Goal: Transaction & Acquisition: Purchase product/service

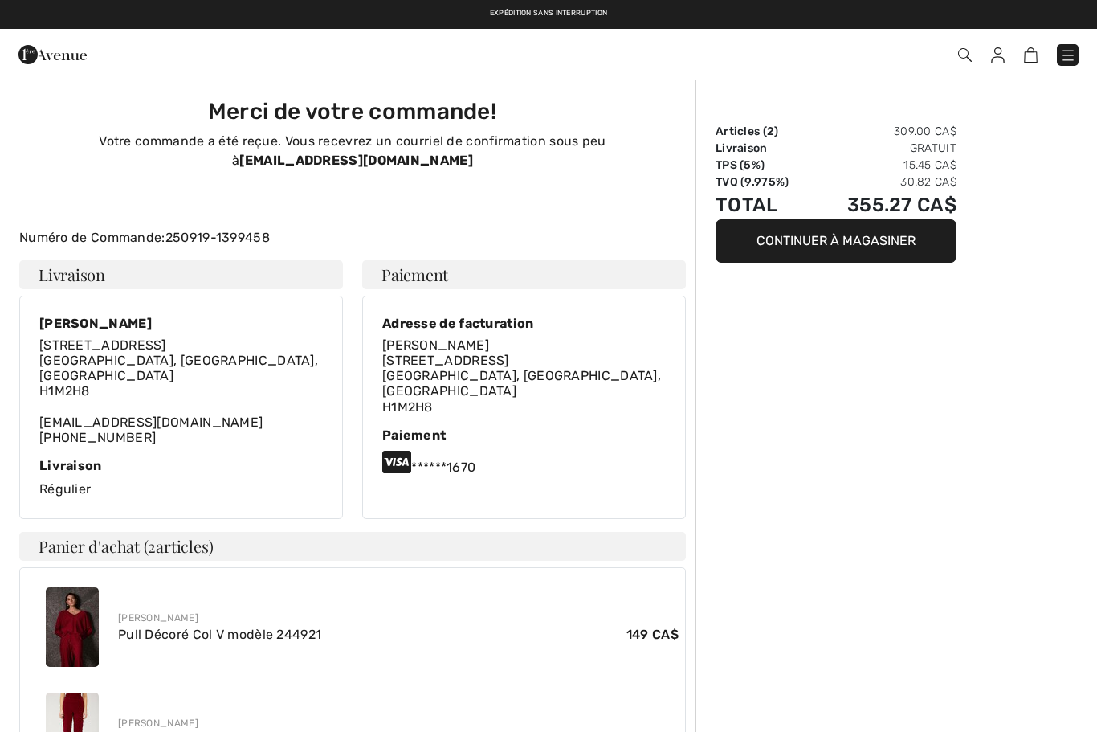
scroll to position [92, 0]
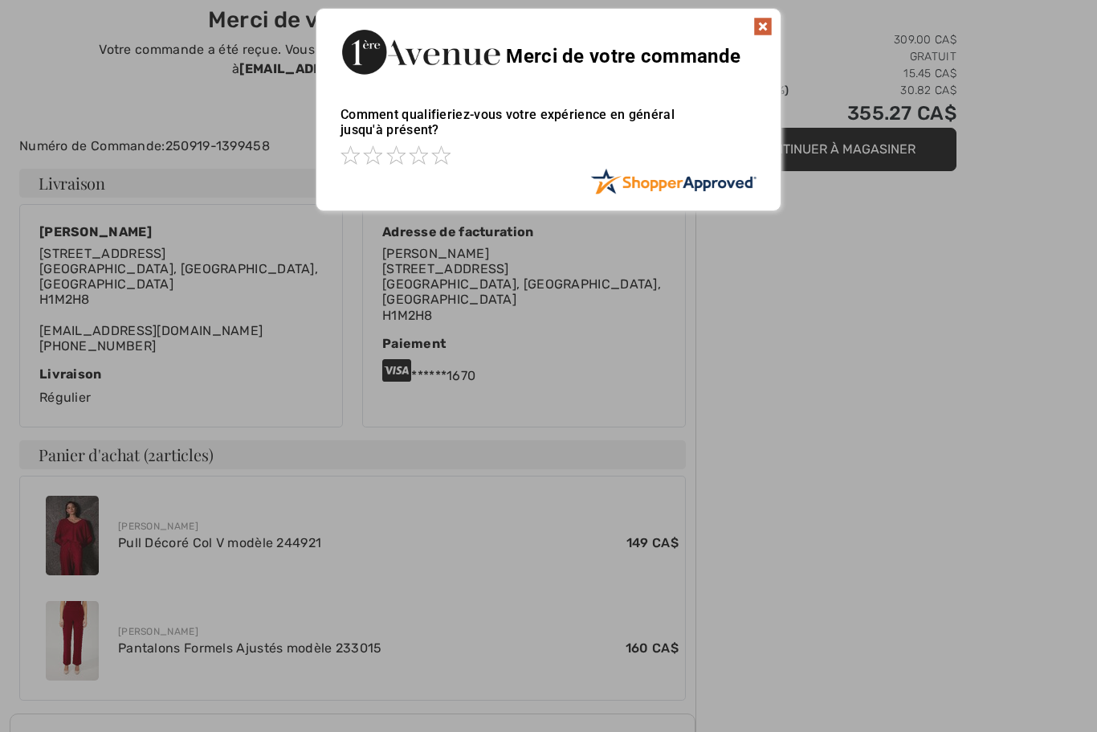
click at [763, 35] on img at bounding box center [762, 26] width 19 height 19
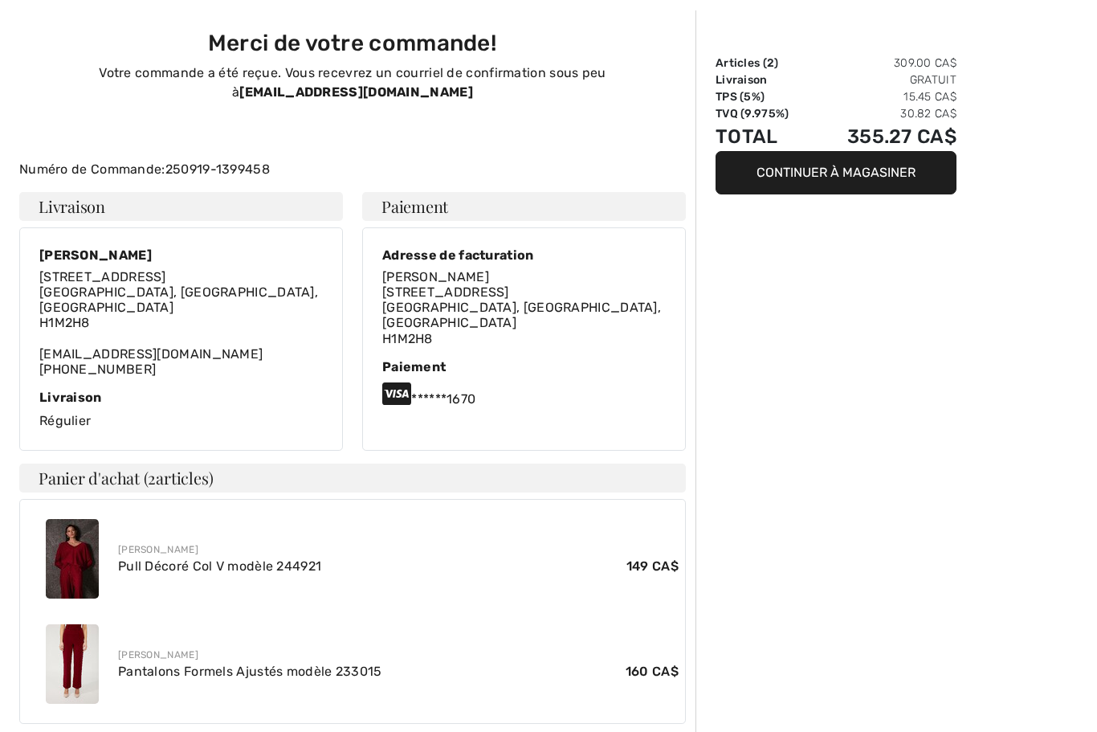
scroll to position [0, 0]
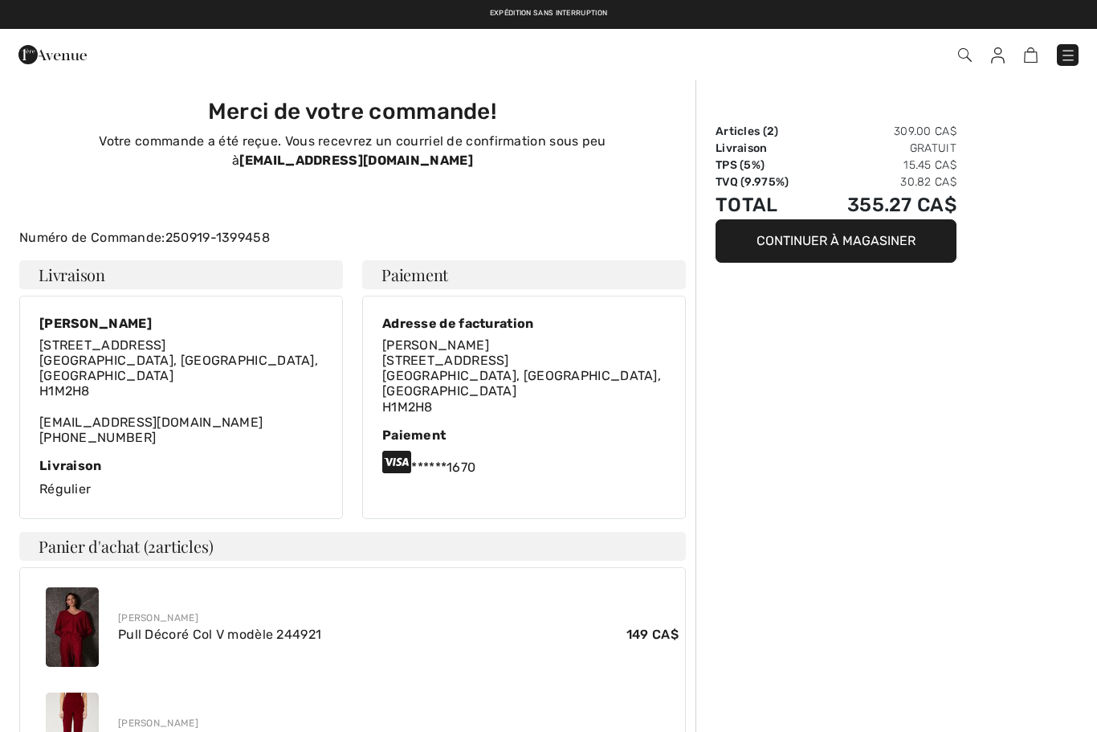
click at [1070, 52] on img at bounding box center [1068, 55] width 16 height 16
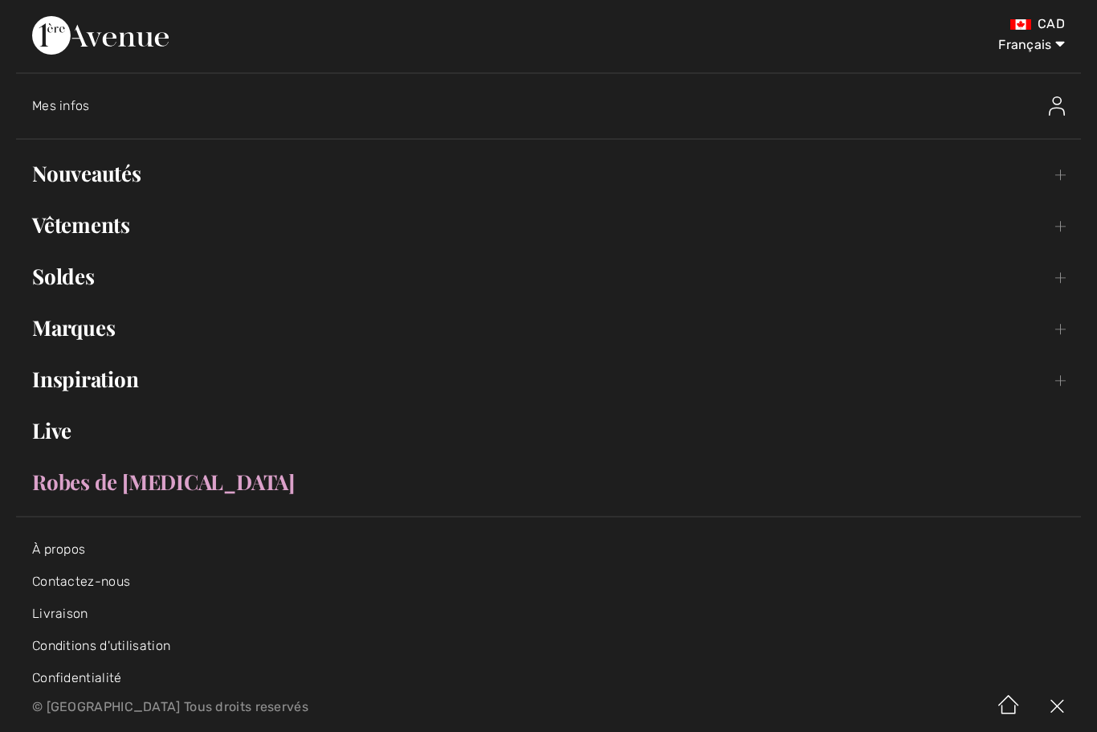
click at [127, 178] on link "Nouveautés Toggle submenu" at bounding box center [548, 173] width 1065 height 35
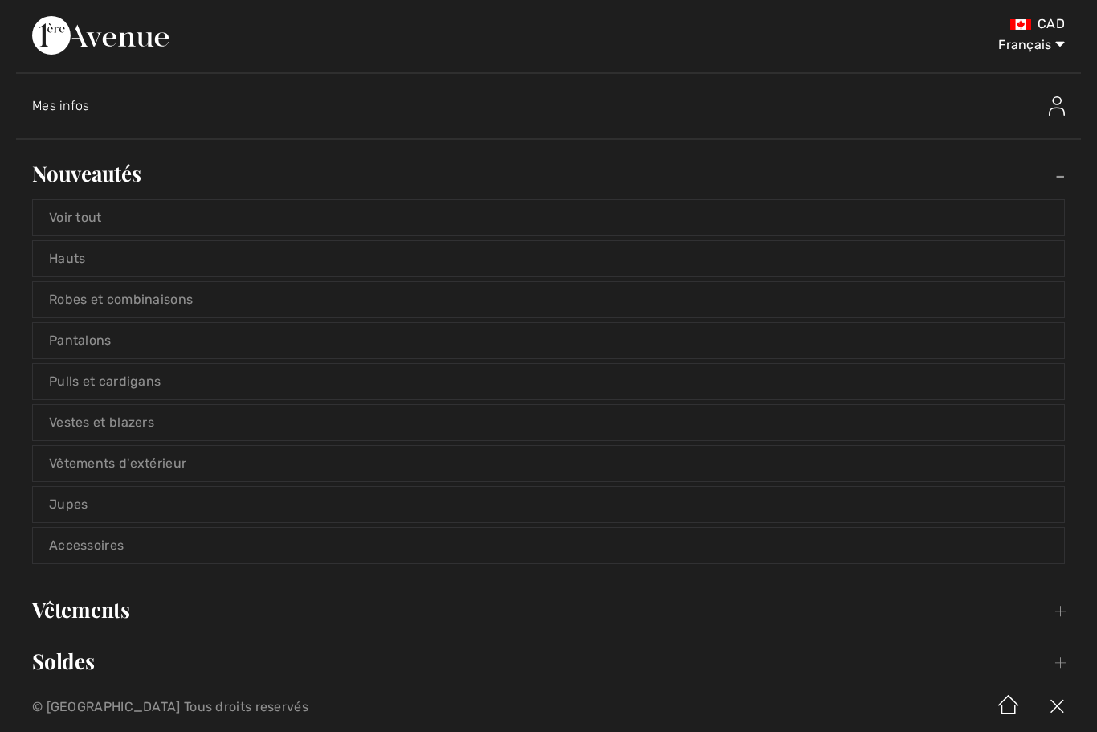
click at [156, 220] on link "Voir tout" at bounding box center [548, 217] width 1031 height 35
click at [78, 213] on link "Voir tout" at bounding box center [548, 217] width 1031 height 35
click at [95, 207] on link "Voir tout" at bounding box center [548, 217] width 1031 height 35
click at [62, 231] on link "Voir tout" at bounding box center [548, 217] width 1031 height 35
click at [89, 214] on link "Voir tout" at bounding box center [548, 217] width 1031 height 35
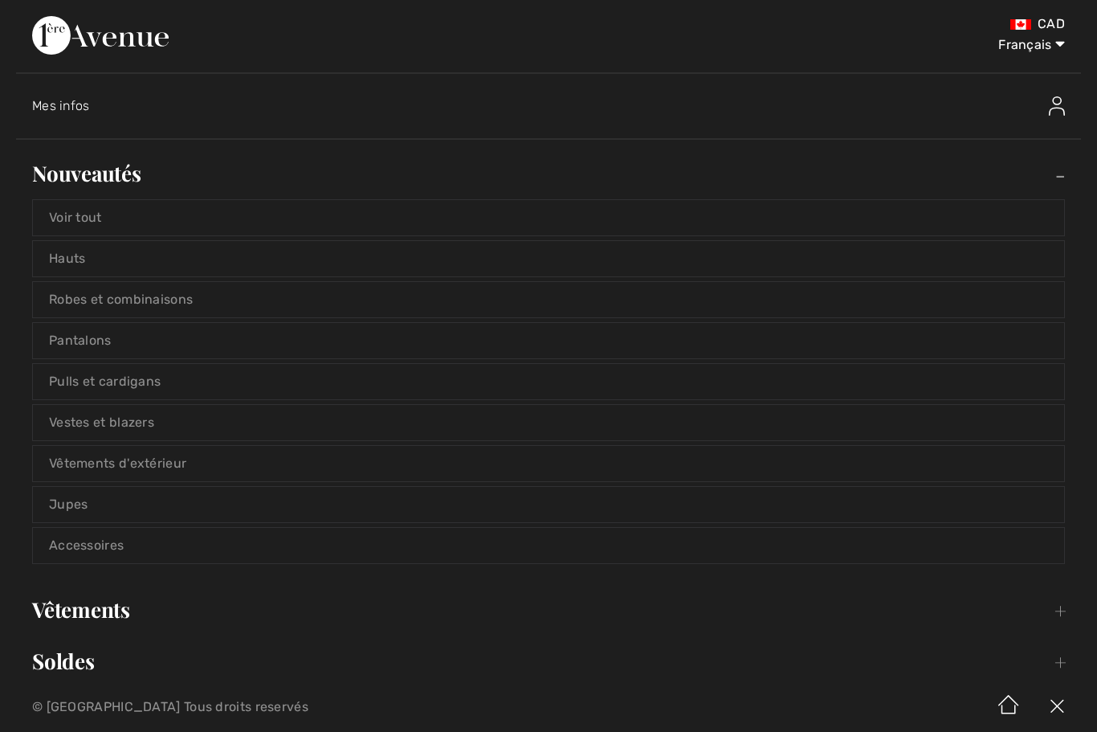
click at [123, 207] on link "Voir tout" at bounding box center [548, 217] width 1031 height 35
click at [65, 216] on link "Voir tout" at bounding box center [548, 217] width 1031 height 35
click at [71, 216] on link "Voir tout" at bounding box center [548, 217] width 1031 height 35
click at [75, 216] on link "Voir tout" at bounding box center [548, 217] width 1031 height 35
click at [135, 216] on link "Voir tout" at bounding box center [548, 217] width 1031 height 35
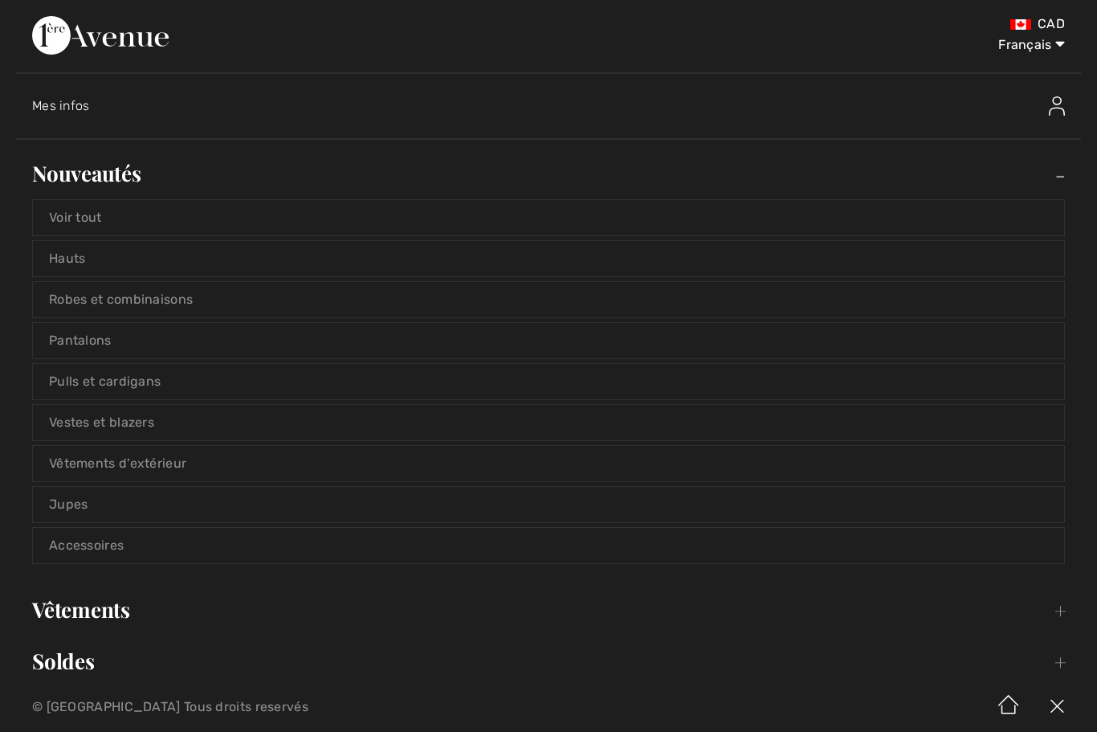
click at [156, 234] on link "Voir tout" at bounding box center [548, 217] width 1031 height 35
click at [133, 218] on link "Voir tout" at bounding box center [548, 217] width 1031 height 35
click at [69, 220] on link "Voir tout" at bounding box center [548, 217] width 1031 height 35
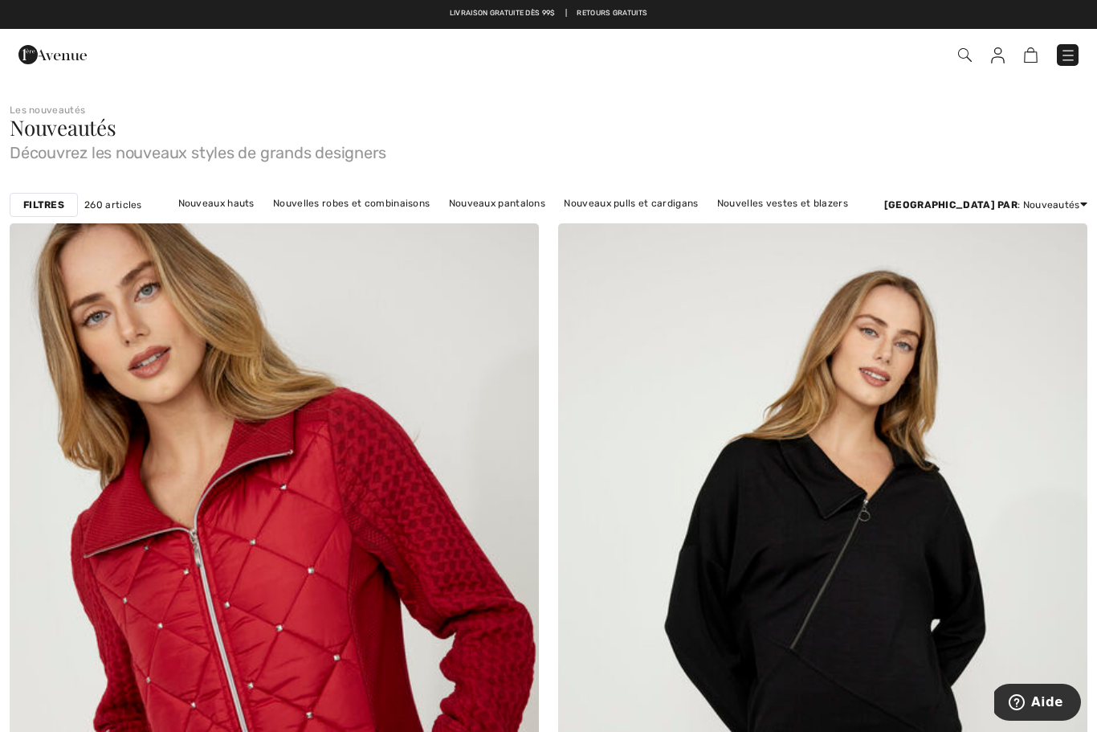
click at [42, 202] on strong "Filtres" at bounding box center [43, 205] width 41 height 14
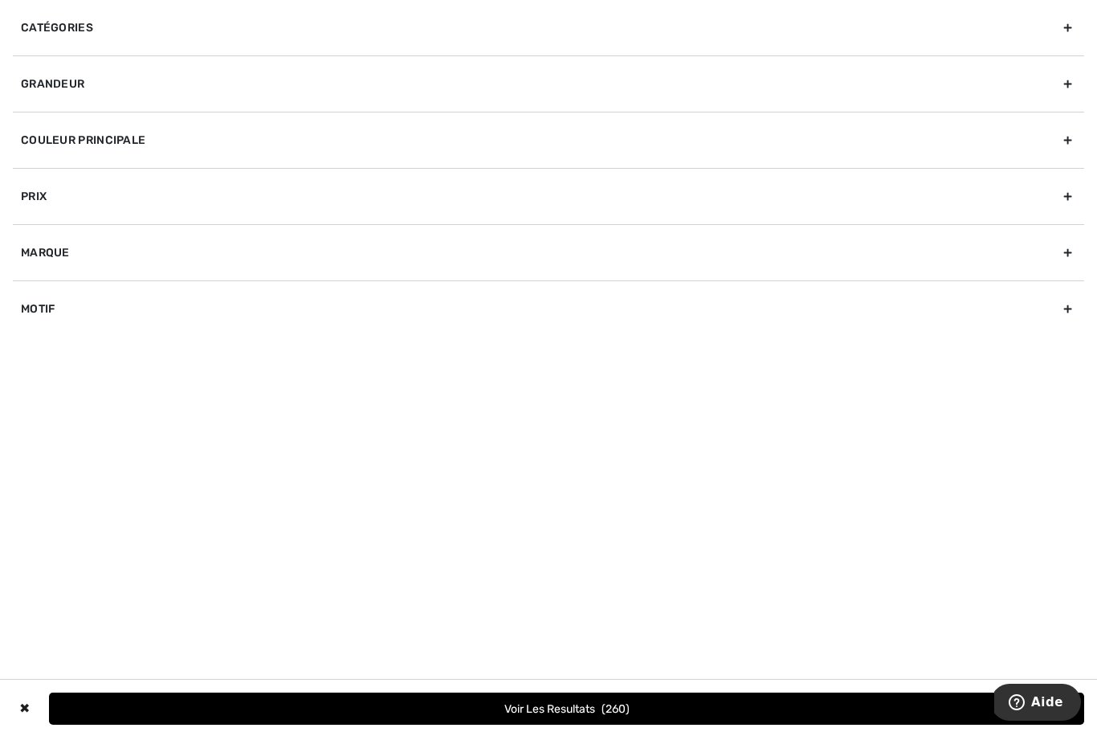
click at [43, 256] on div "Marque" at bounding box center [548, 252] width 1071 height 56
click at [29, 282] on input"] "[PERSON_NAME]" at bounding box center [27, 288] width 12 height 12
checkbox input"] "true"
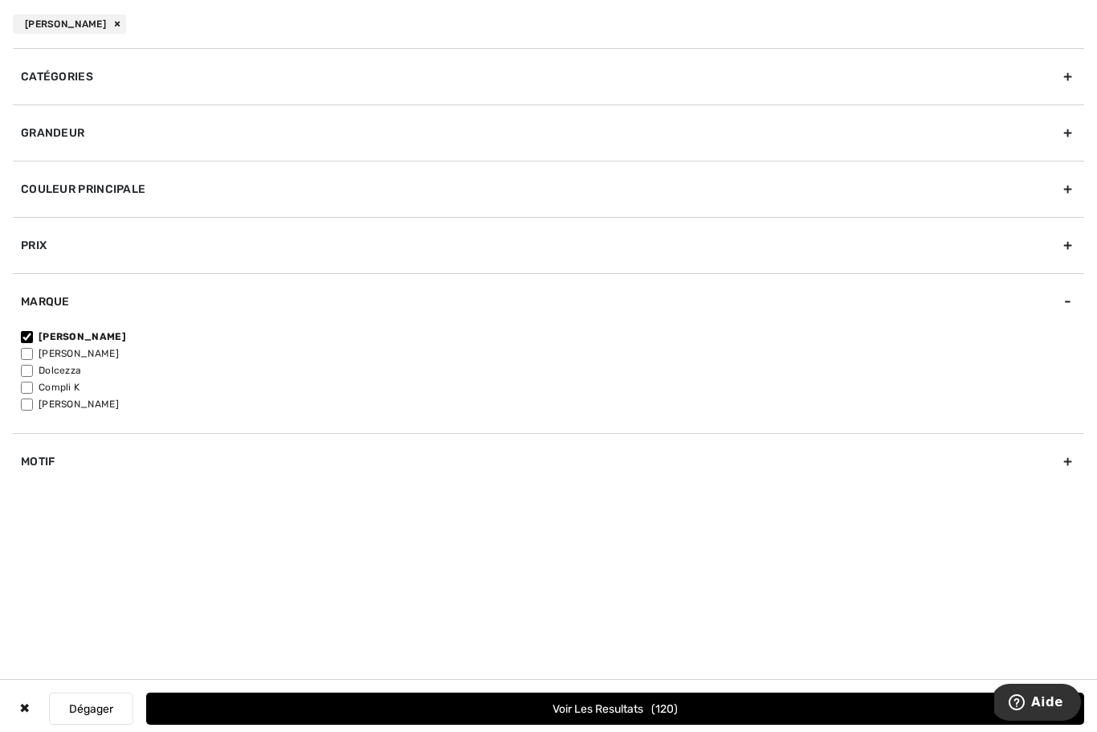
click at [27, 348] on input"] "[PERSON_NAME]" at bounding box center [27, 354] width 12 height 12
checkbox input"] "true"
click at [458, 706] on button "Voir les resultats 202" at bounding box center [615, 708] width 938 height 32
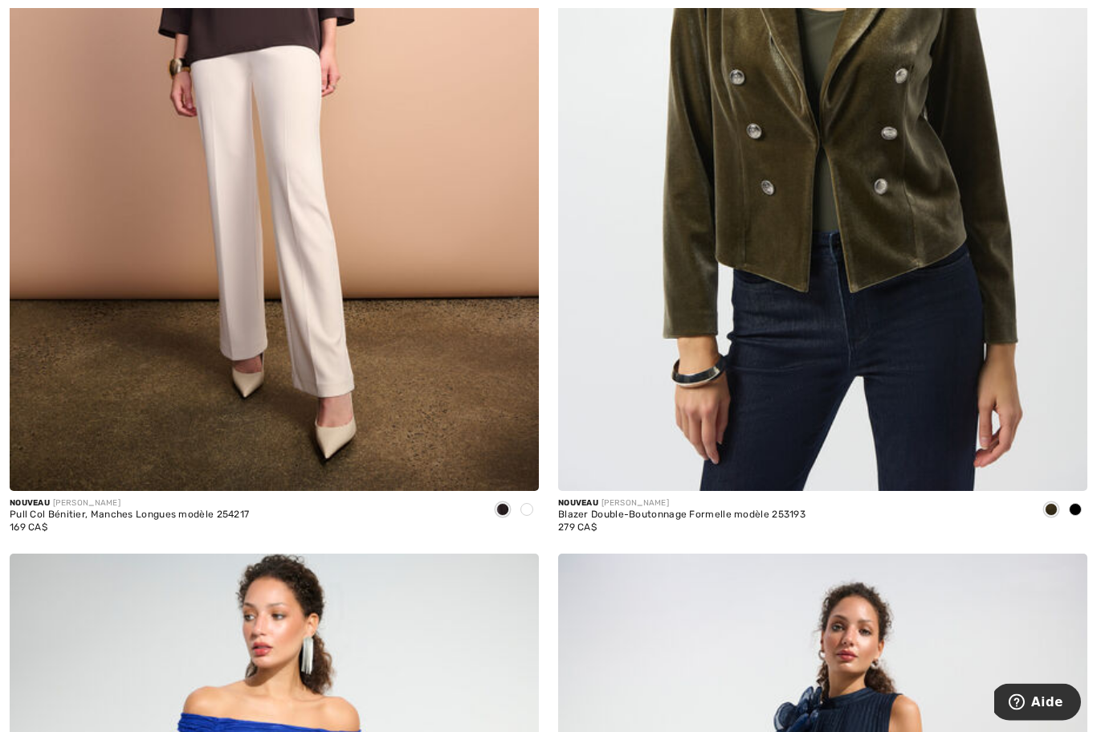
scroll to position [504, 0]
click at [908, 300] on img at bounding box center [822, 93] width 529 height 794
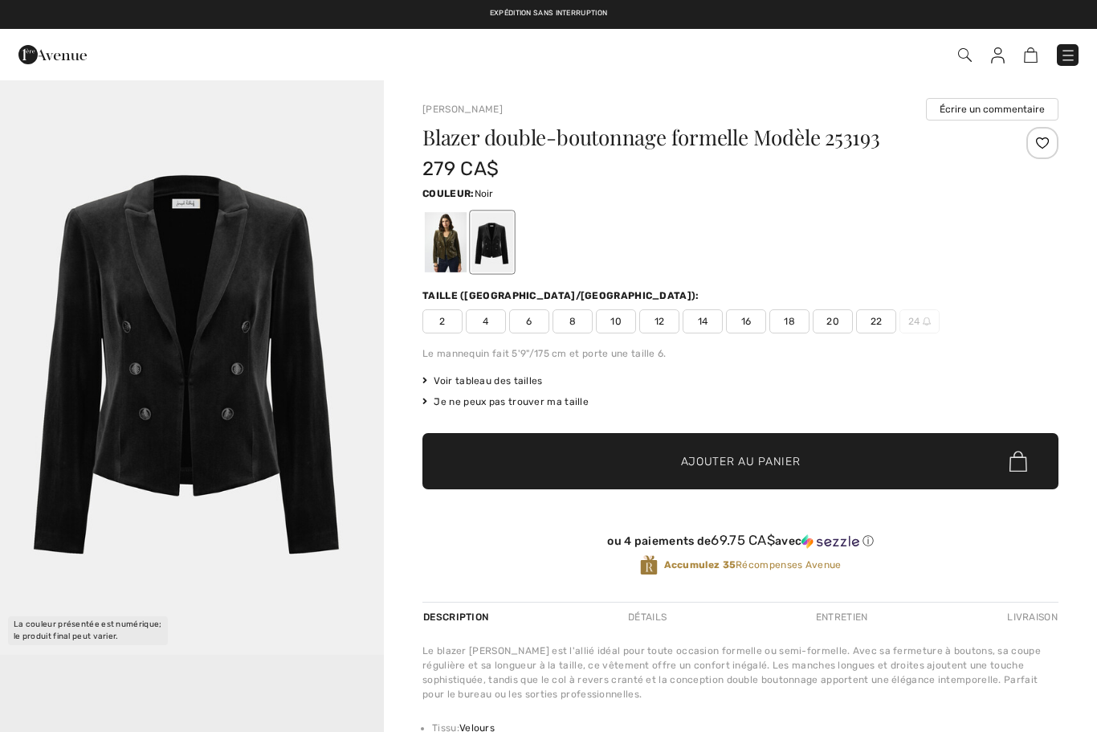
checkbox input "true"
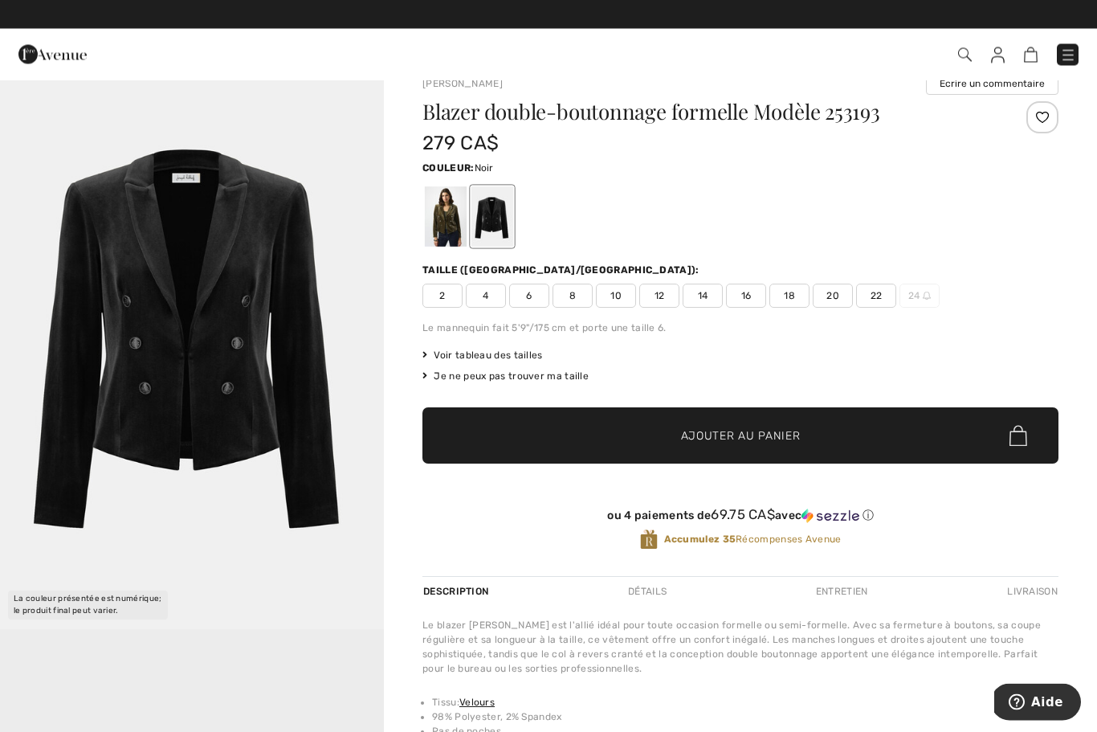
scroll to position [26, 0]
click at [835, 300] on span "20" at bounding box center [833, 296] width 40 height 24
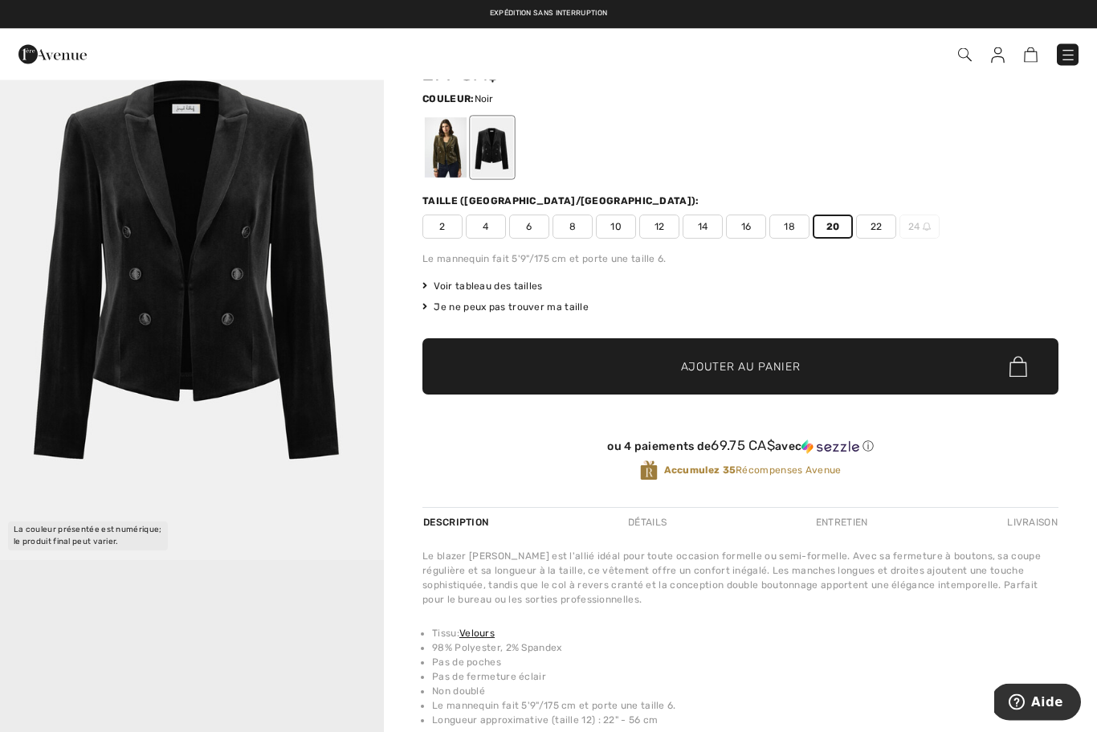
scroll to position [0, 0]
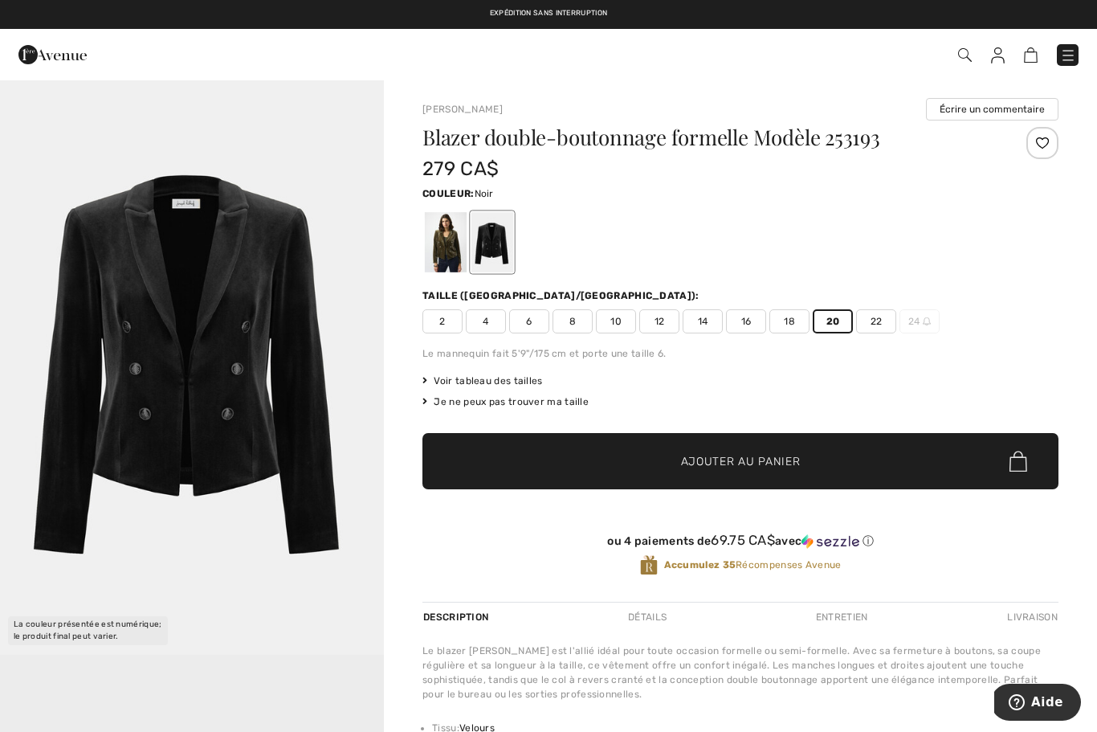
click at [767, 458] on span "Ajouter au panier" at bounding box center [741, 461] width 120 height 17
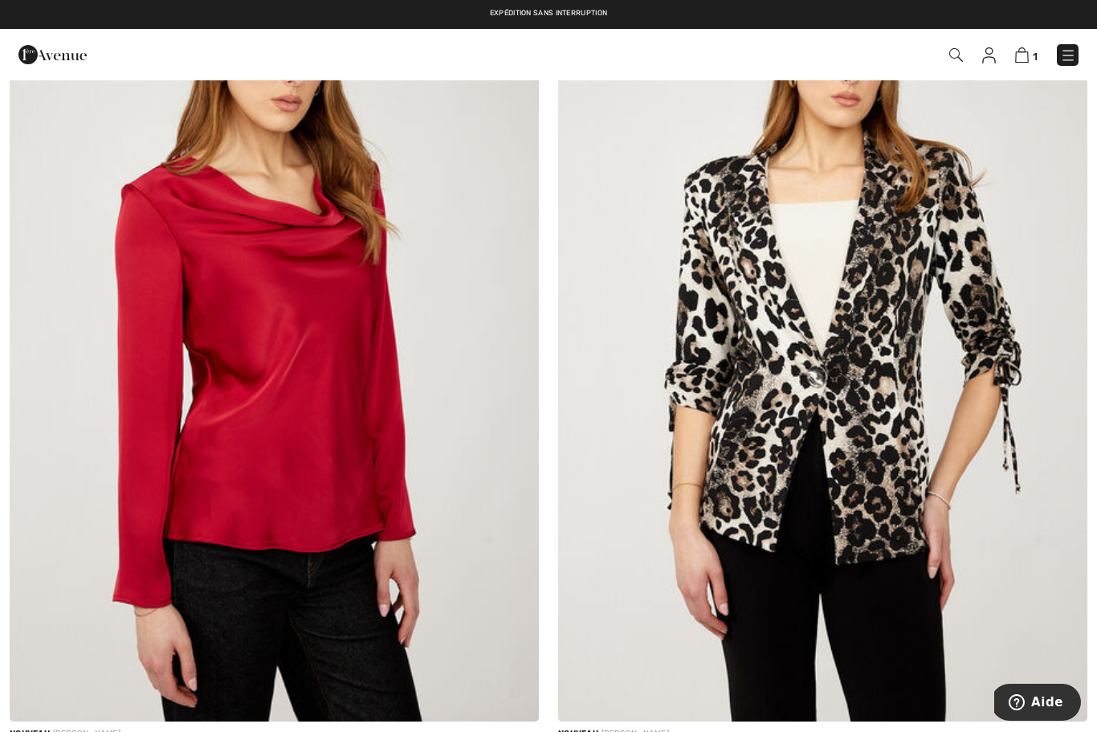
scroll to position [12608, 0]
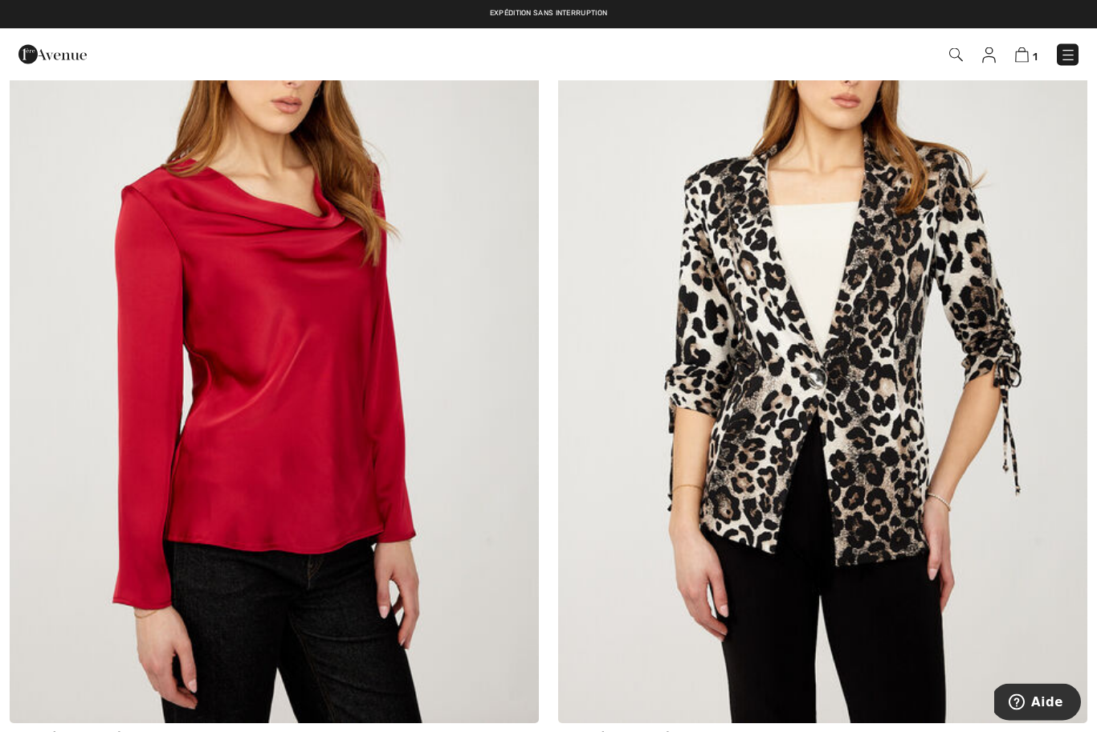
click at [946, 480] on img at bounding box center [822, 326] width 529 height 794
click at [912, 428] on img at bounding box center [822, 326] width 529 height 794
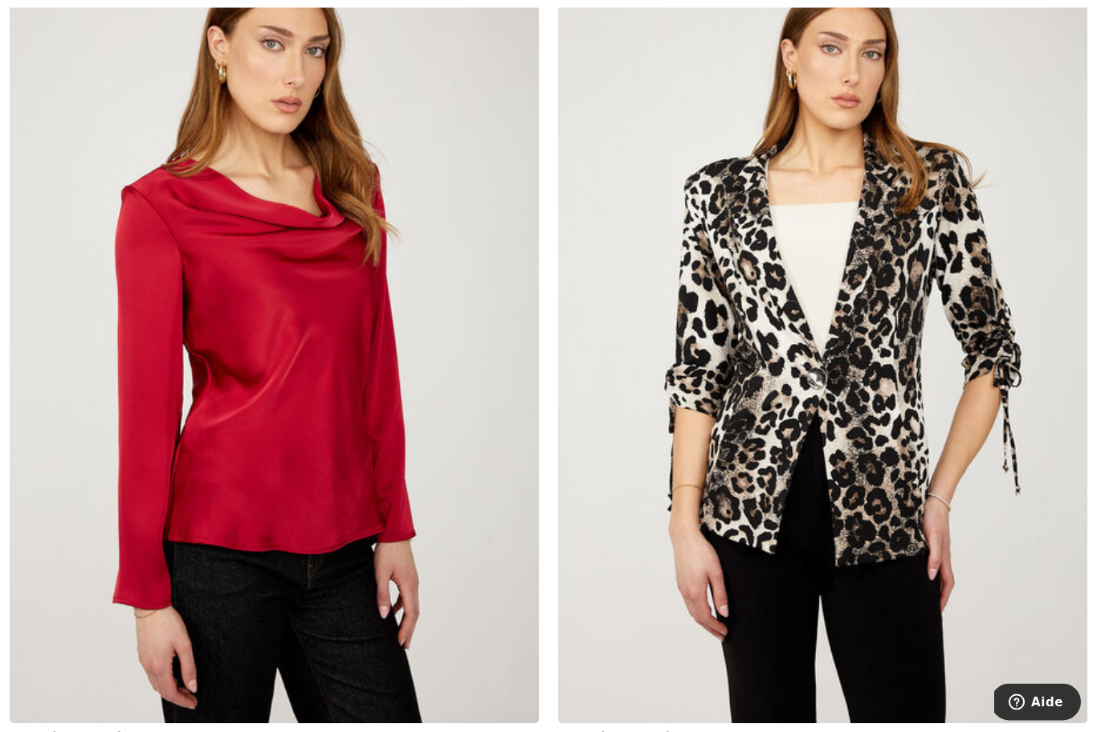
click at [892, 432] on img at bounding box center [822, 326] width 529 height 794
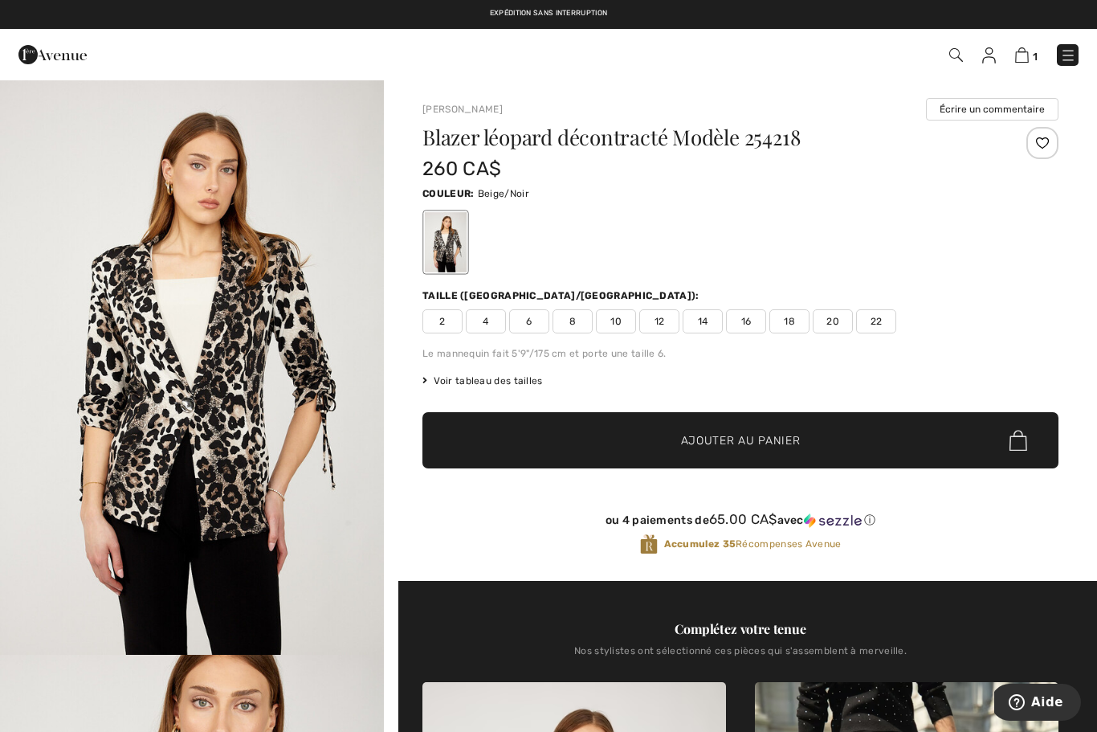
click at [838, 325] on span "20" at bounding box center [833, 321] width 40 height 24
click at [786, 443] on span "Ajouter au panier" at bounding box center [741, 440] width 120 height 17
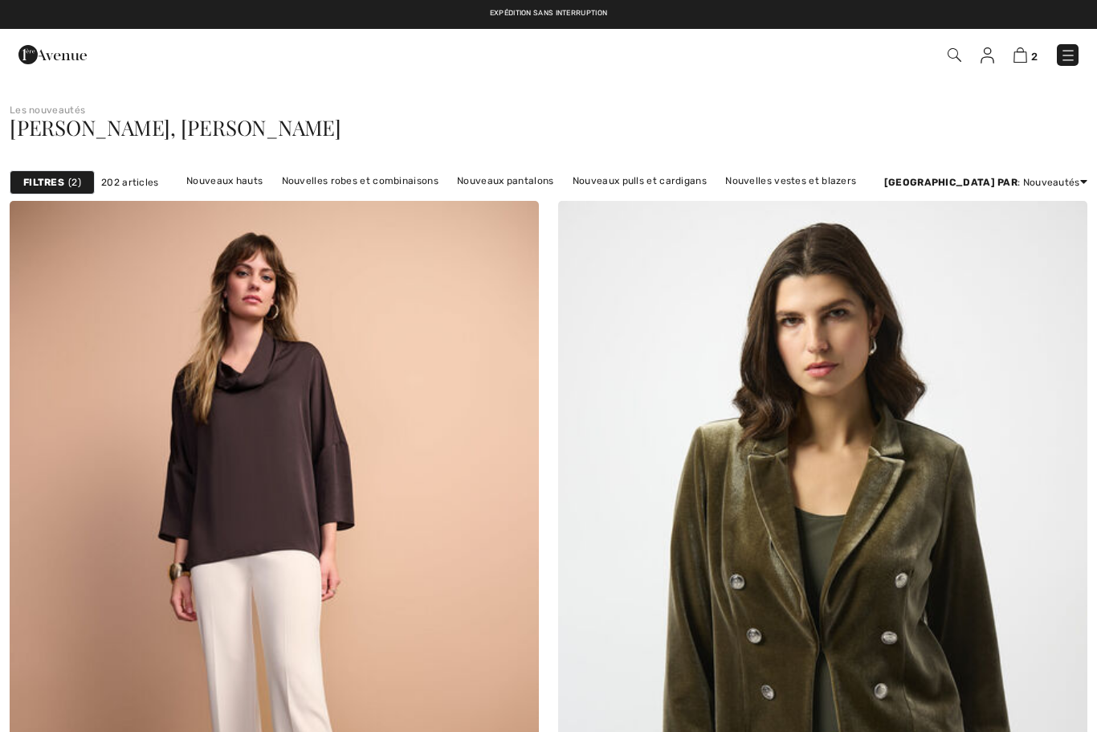
checkbox input "true"
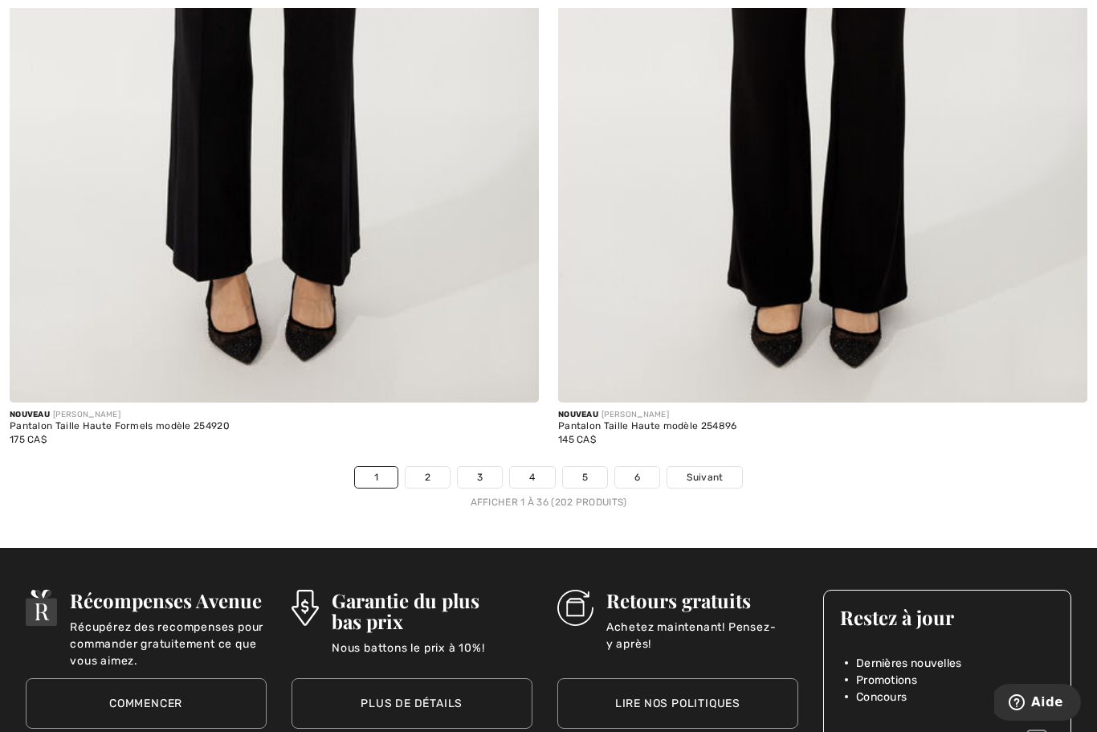
scroll to position [15479, 0]
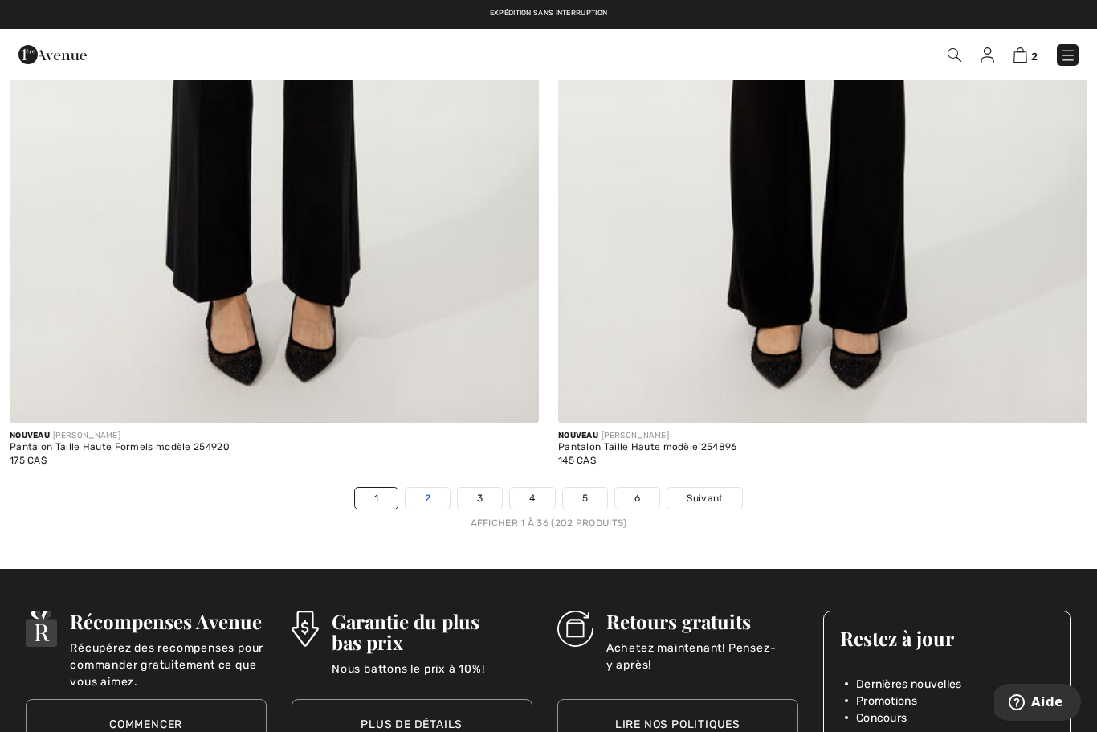
click at [431, 488] on link "2" at bounding box center [428, 498] width 44 height 21
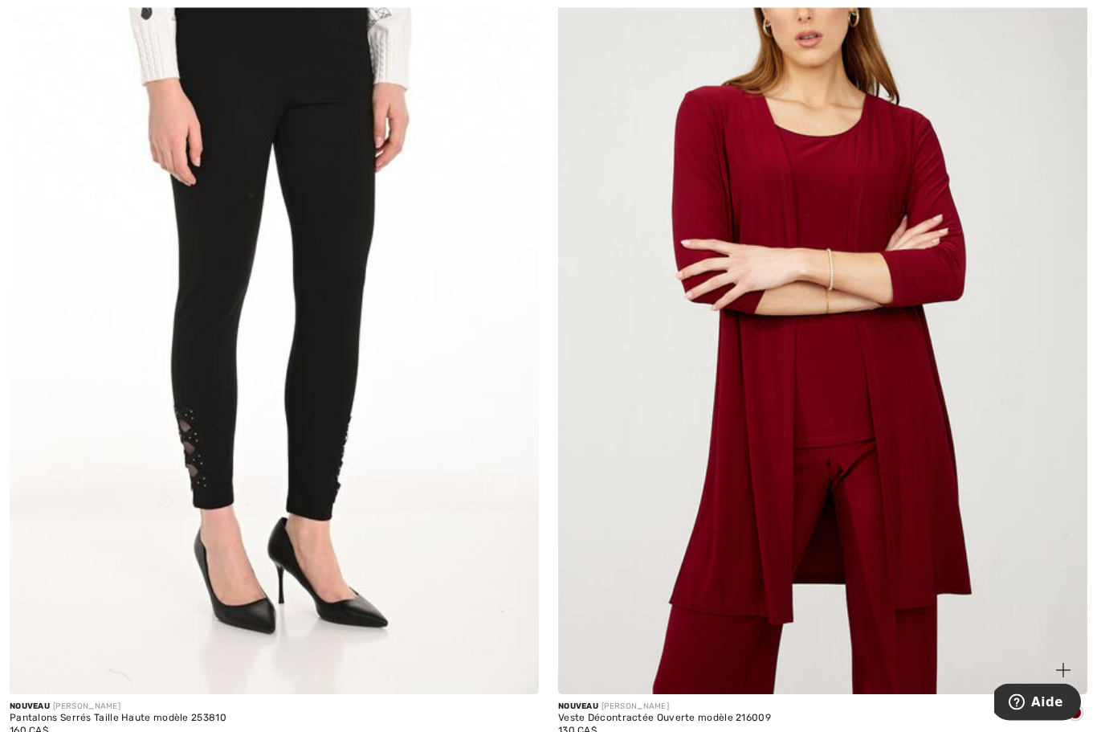
scroll to position [8184, 0]
click at [918, 416] on img at bounding box center [822, 297] width 529 height 794
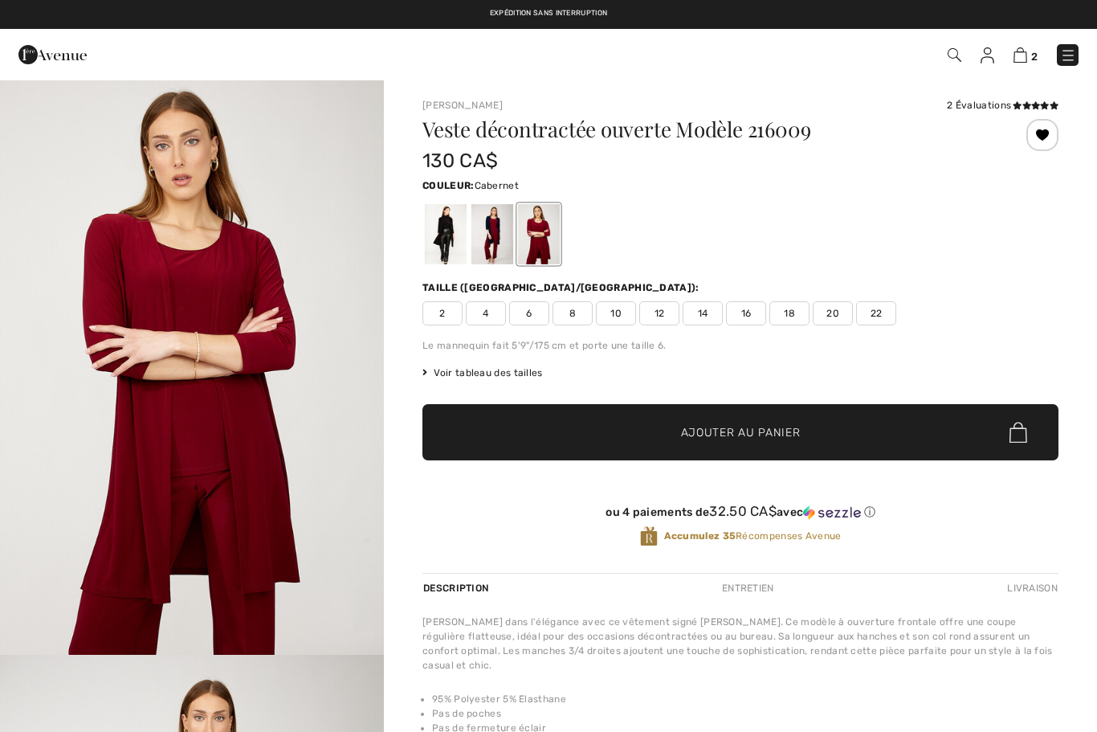
checkbox input "true"
click at [492, 245] on div at bounding box center [492, 234] width 42 height 60
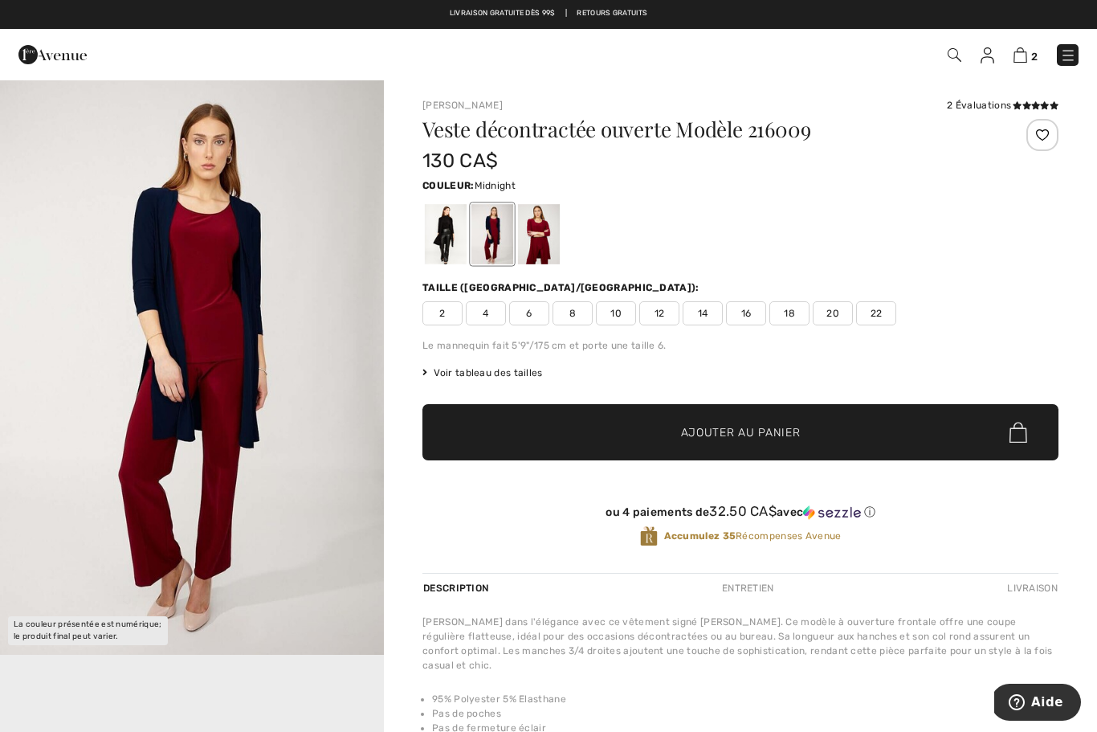
click at [446, 247] on div at bounding box center [446, 234] width 42 height 60
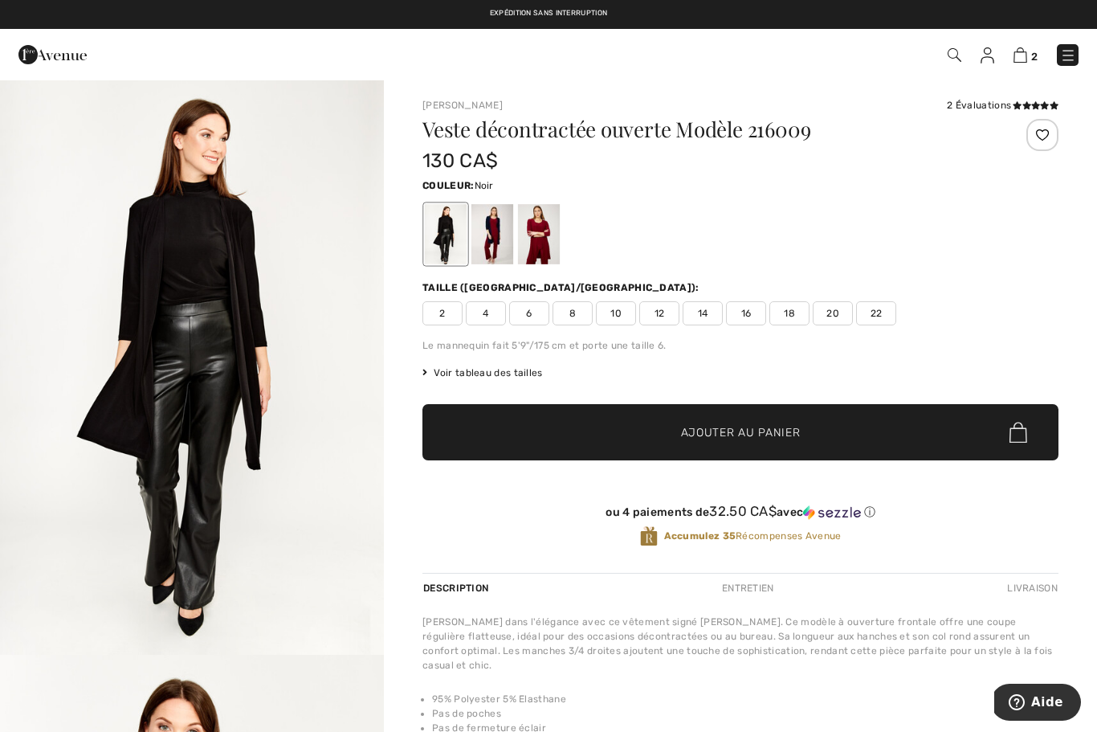
click at [838, 320] on span "20" at bounding box center [833, 313] width 40 height 24
click at [794, 440] on span "Ajouter au panier" at bounding box center [741, 432] width 120 height 17
click at [1023, 61] on img at bounding box center [1021, 54] width 14 height 15
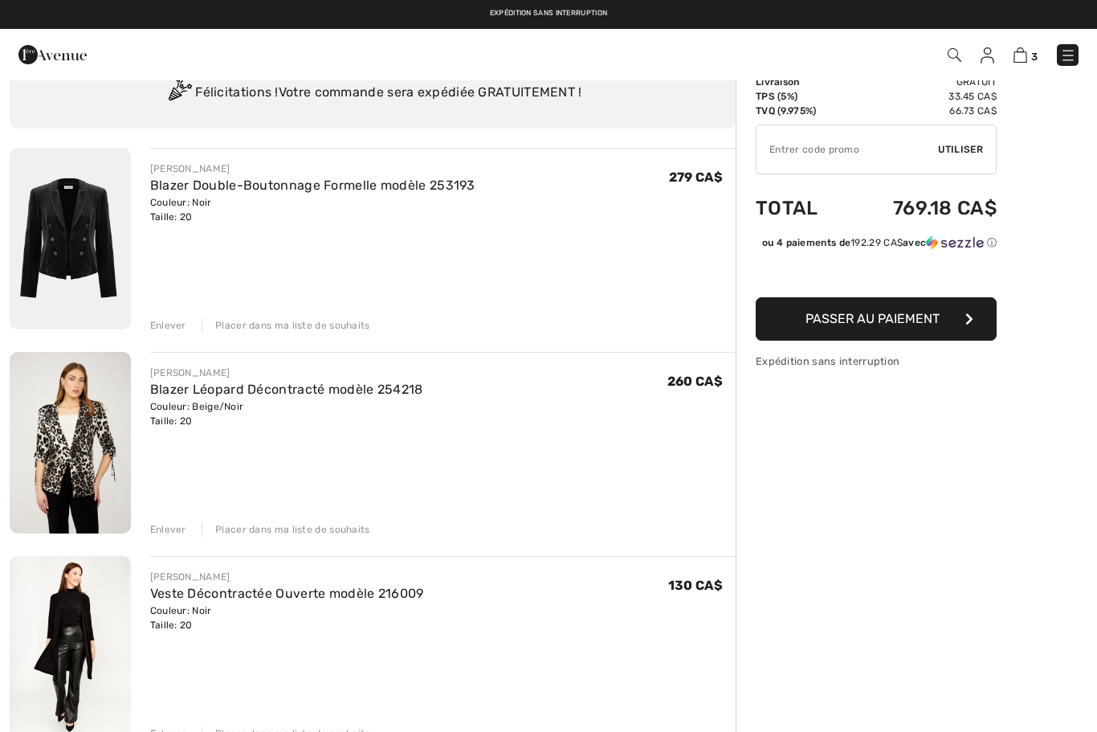
scroll to position [59, 0]
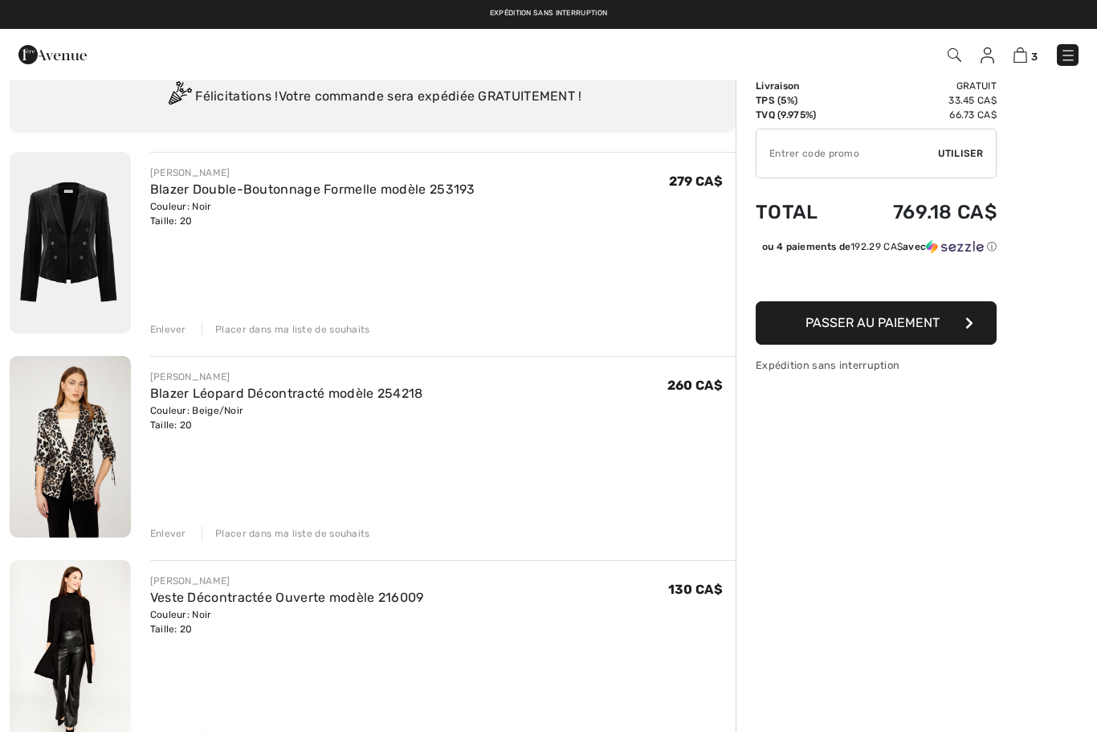
click at [900, 345] on button "Passer au paiement" at bounding box center [876, 322] width 241 height 43
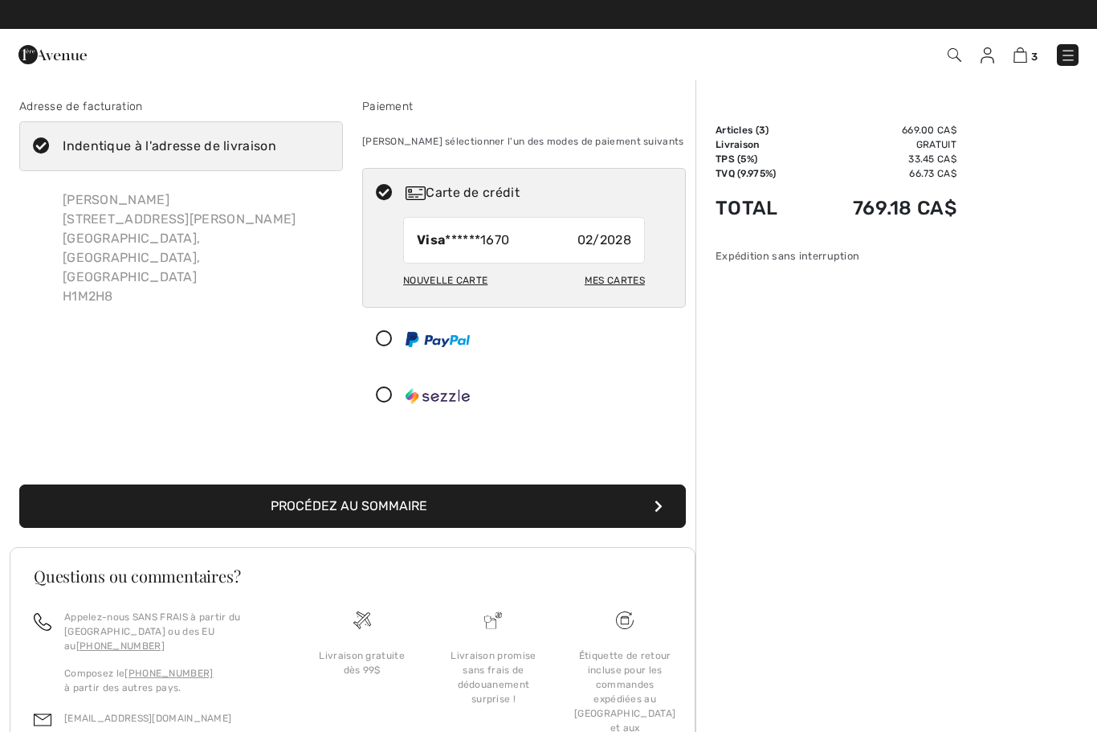
click at [467, 497] on button "Procédez au sommaire" at bounding box center [352, 505] width 667 height 43
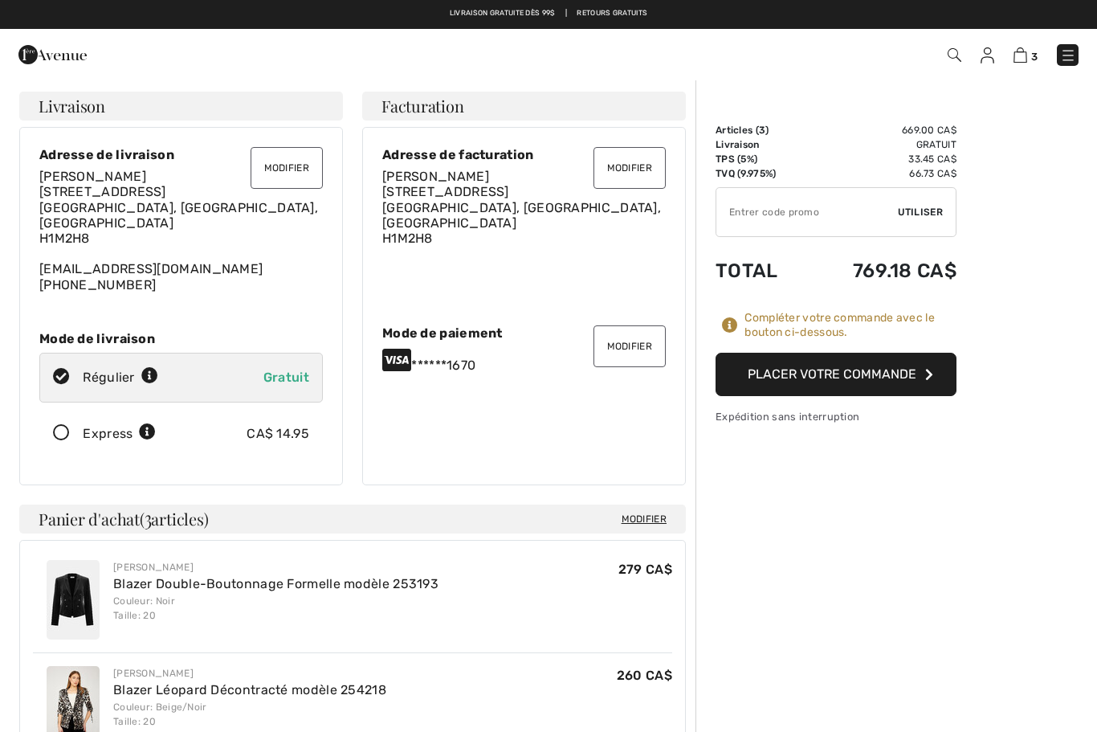
click at [883, 381] on button "Placer votre commande" at bounding box center [836, 374] width 241 height 43
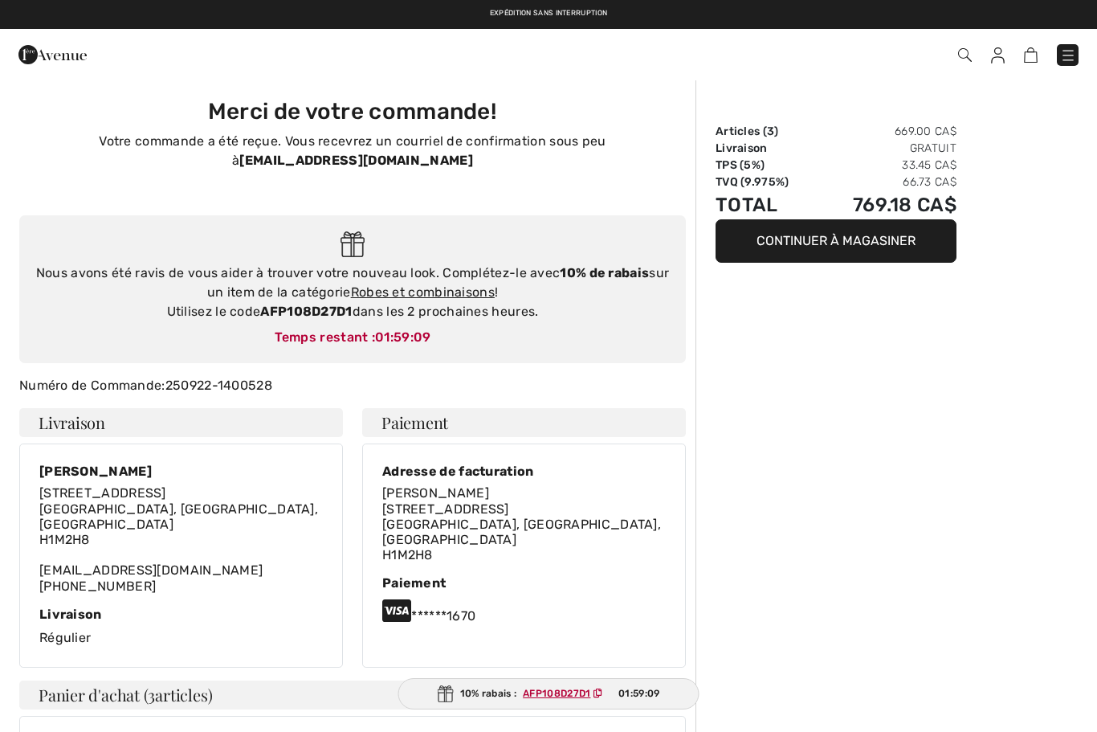
checkbox input "true"
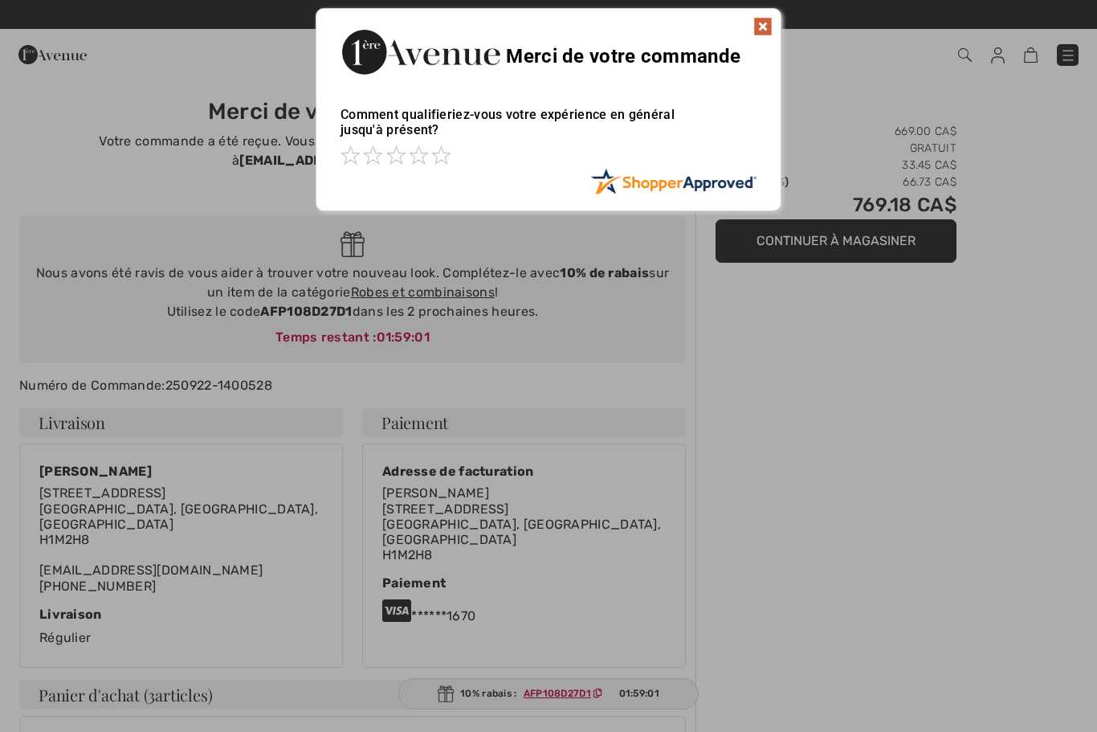
click at [765, 32] on img at bounding box center [762, 26] width 19 height 19
